Goal: Information Seeking & Learning: Check status

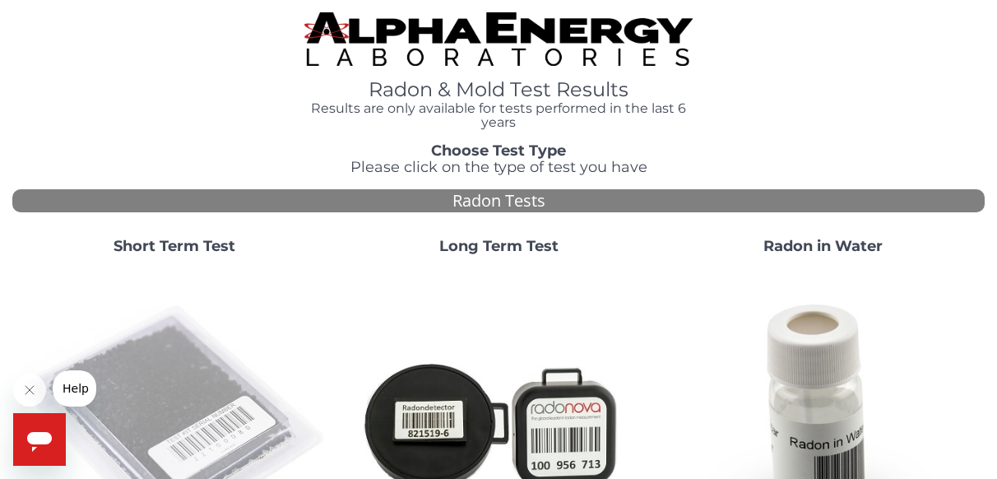
click at [168, 388] on img at bounding box center [174, 423] width 311 height 311
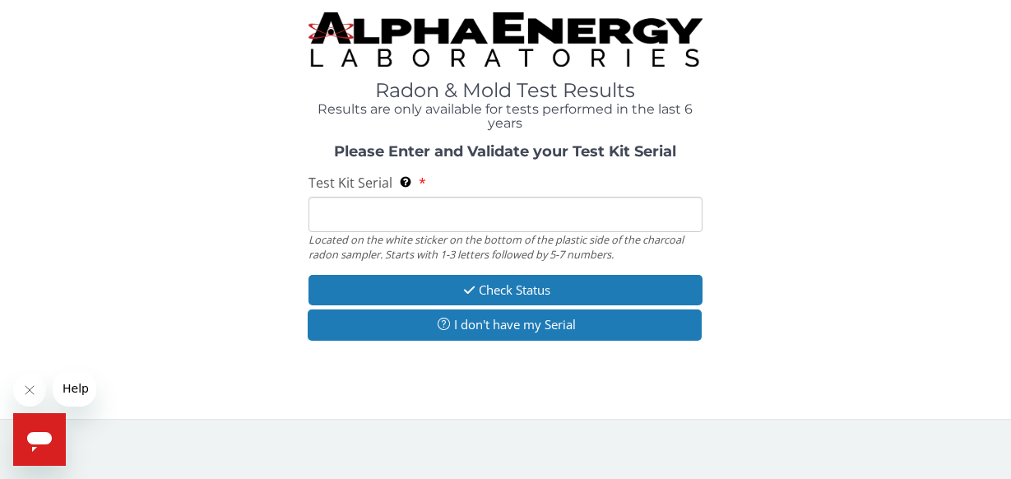
click at [346, 218] on input "Test Kit Serial Located on the white sticker on the bottom of the plastic side …" at bounding box center [505, 214] width 395 height 35
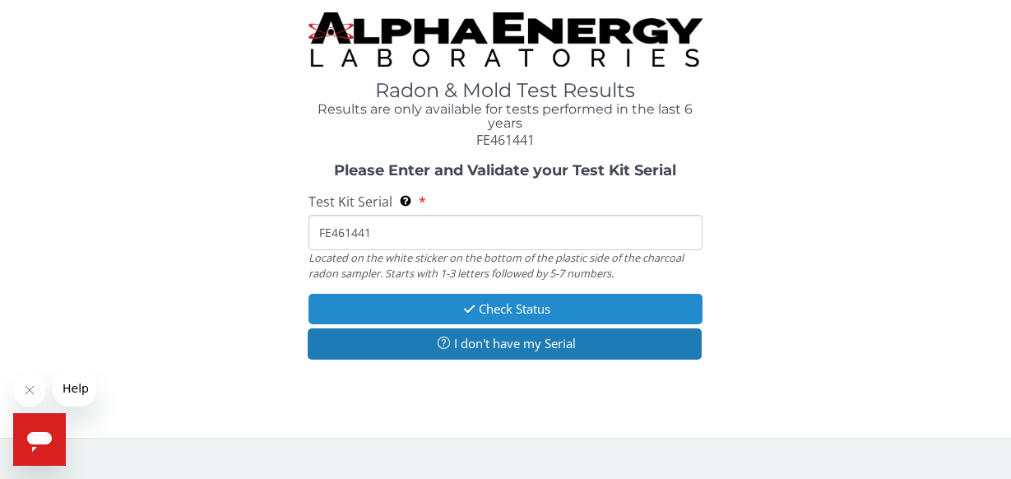
type input "FE461441"
click at [402, 301] on button "Check Status" at bounding box center [505, 309] width 395 height 30
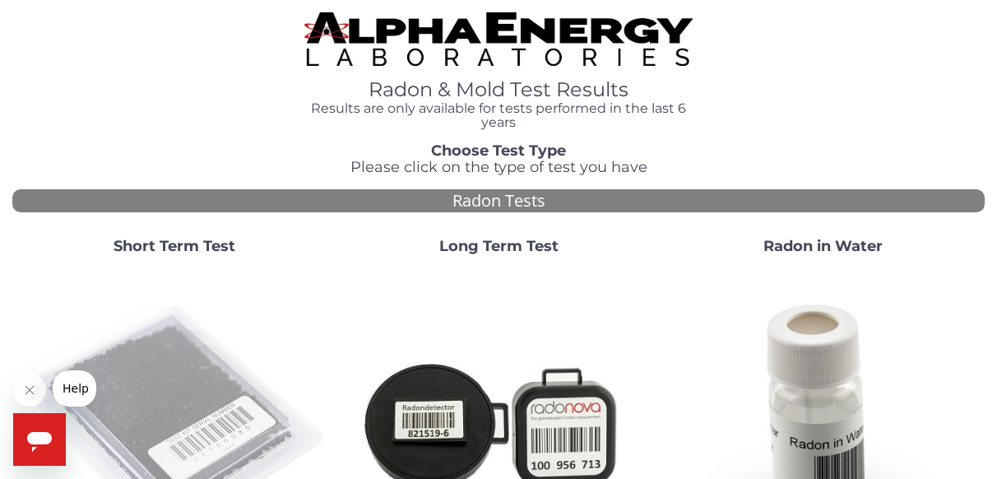
click at [162, 398] on img at bounding box center [174, 423] width 311 height 311
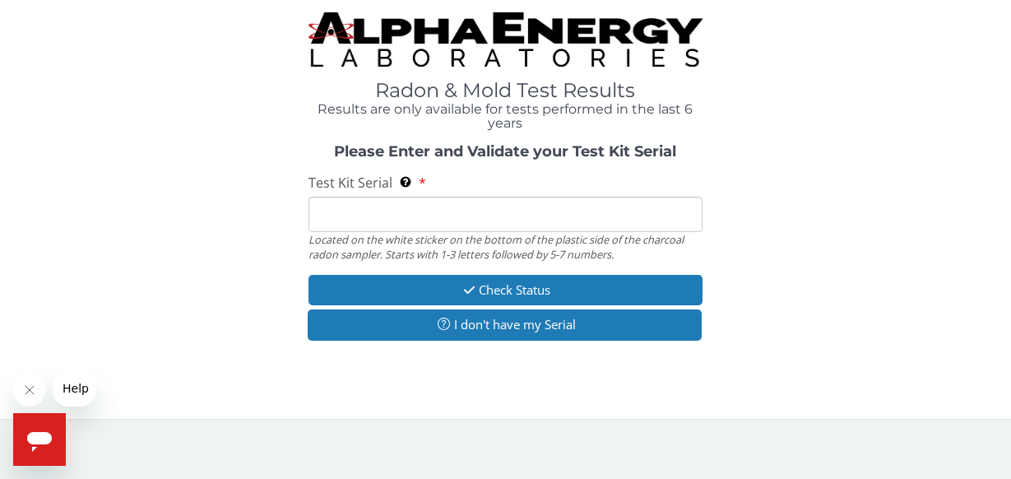
click at [400, 211] on input "Test Kit Serial Located on the white sticker on the bottom of the plastic side …" at bounding box center [505, 214] width 395 height 35
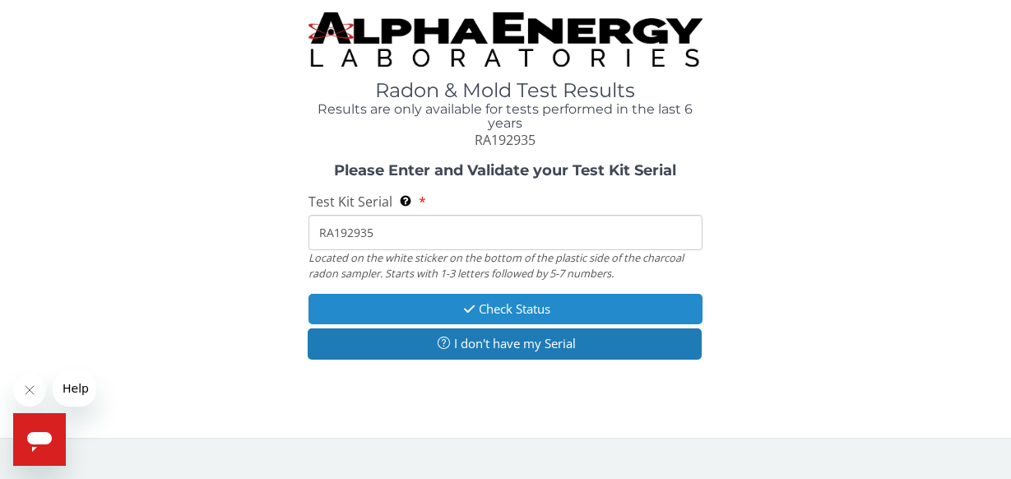
type input "RA192935"
click at [398, 304] on button "Check Status" at bounding box center [505, 309] width 395 height 30
